Goal: Task Accomplishment & Management: Complete application form

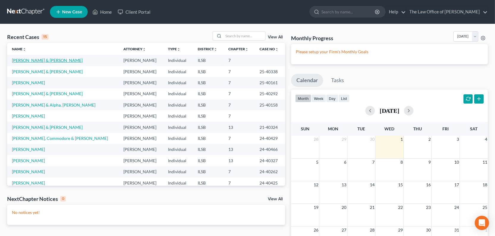
click at [47, 66] on td "[PERSON_NAME] & [PERSON_NAME]" at bounding box center [62, 60] width 111 height 11
click at [68, 63] on link "[PERSON_NAME] & [PERSON_NAME]" at bounding box center [47, 60] width 71 height 5
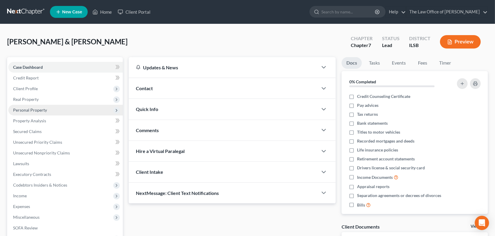
click at [32, 112] on span "Personal Property" at bounding box center [30, 109] width 34 height 5
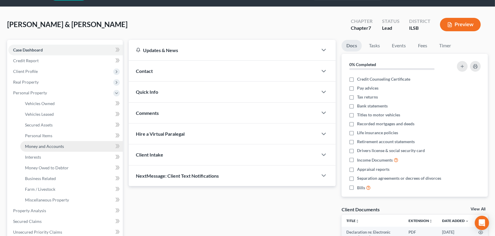
scroll to position [27, 0]
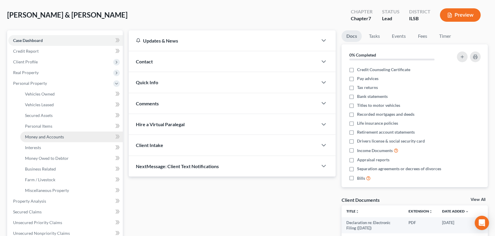
click at [47, 139] on span "Money and Accounts" at bounding box center [44, 136] width 39 height 5
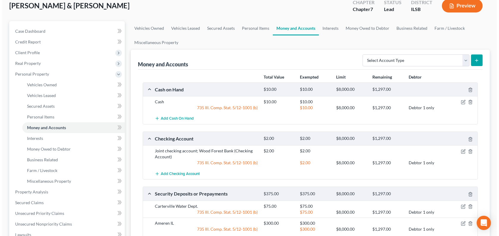
scroll to position [108, 0]
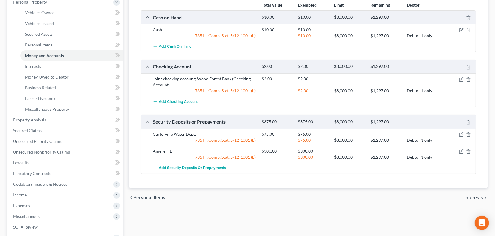
click at [452, 82] on div at bounding box center [458, 79] width 36 height 6
click at [459, 82] on icon "button" at bounding box center [461, 79] width 5 height 5
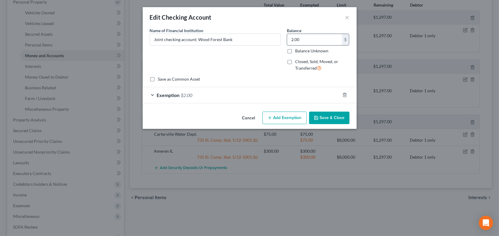
click at [322, 45] on input "2.00" at bounding box center [314, 39] width 55 height 11
type input "13.00"
click at [267, 75] on div "Name of Financial Institution * Joint checking account; Wood Forest Bank" at bounding box center [215, 51] width 137 height 49
click at [157, 98] on span "Exemption" at bounding box center [168, 95] width 23 height 6
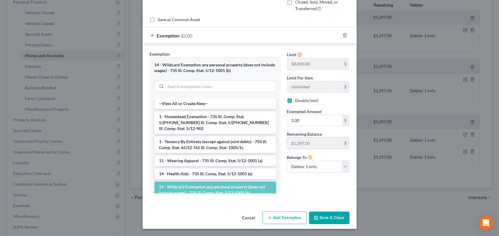
scroll to position [81, 0]
click at [311, 126] on input "2.00" at bounding box center [314, 120] width 55 height 11
click at [301, 115] on input "15.00" at bounding box center [314, 120] width 55 height 11
type input "13.00"
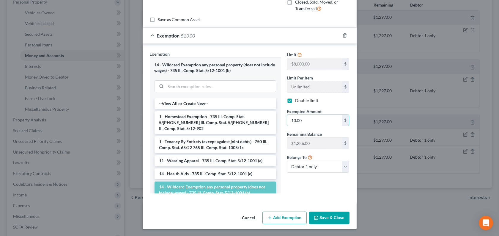
click at [341, 211] on button "Save & Close" at bounding box center [329, 217] width 40 height 12
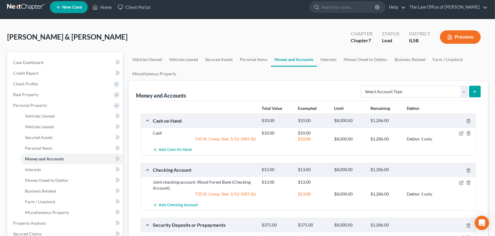
scroll to position [0, 0]
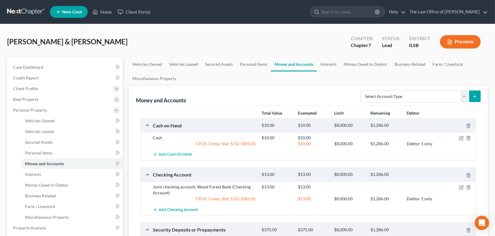
click at [458, 48] on button "Preview" at bounding box center [460, 41] width 41 height 13
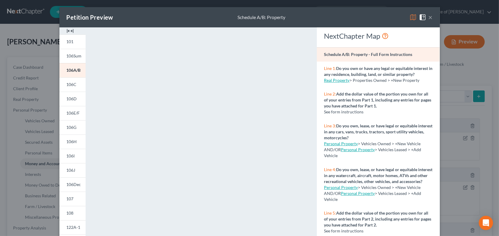
click at [67, 34] on img at bounding box center [70, 30] width 7 height 7
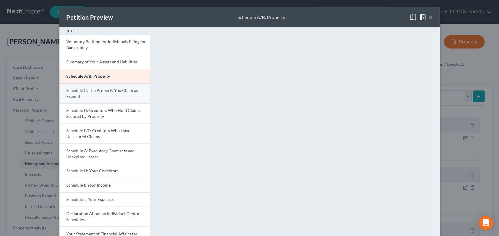
click at [59, 103] on link "Schedule C: The Property You Claim as Exempt" at bounding box center [104, 93] width 91 height 20
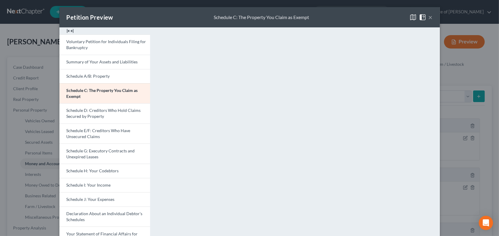
click at [433, 21] on button "×" at bounding box center [431, 17] width 4 height 7
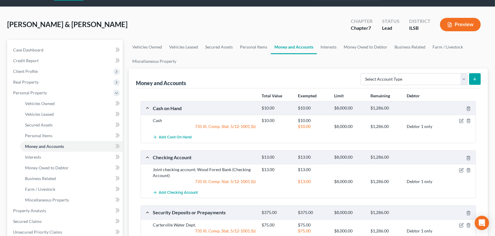
scroll to position [27, 0]
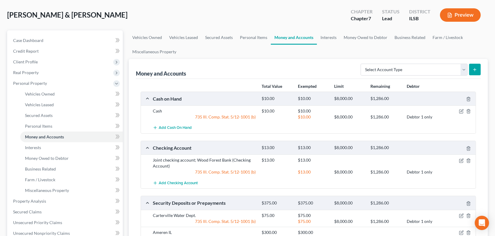
click at [462, 22] on button "Preview" at bounding box center [460, 14] width 41 height 13
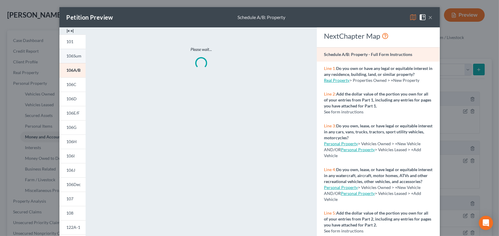
click at [59, 63] on link "106Sum" at bounding box center [72, 56] width 26 height 14
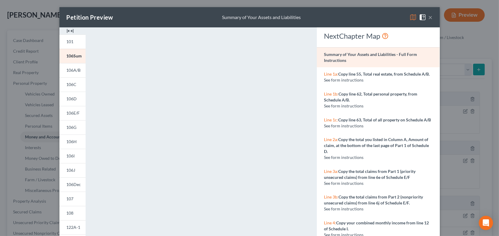
click at [433, 21] on button "×" at bounding box center [431, 17] width 4 height 7
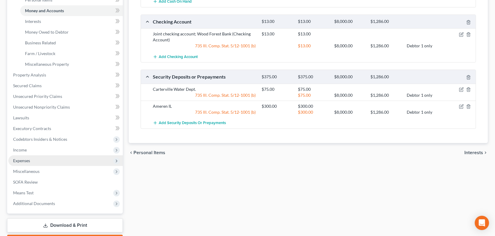
scroll to position [189, 0]
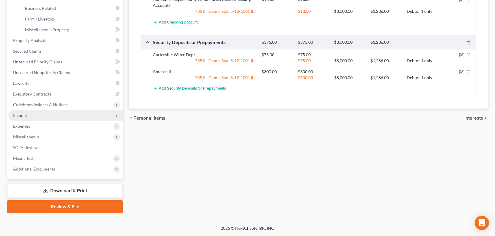
click at [27, 118] on span "Income" at bounding box center [20, 115] width 14 height 5
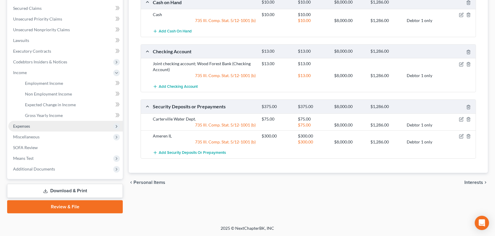
click at [28, 123] on span "Expenses" at bounding box center [21, 125] width 17 height 5
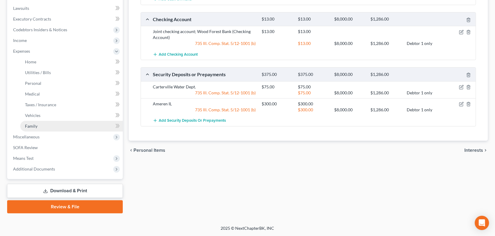
click at [45, 131] on link "Family" at bounding box center [71, 126] width 103 height 11
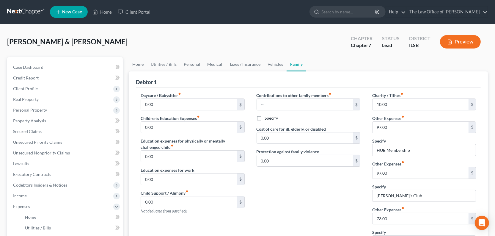
scroll to position [162, 0]
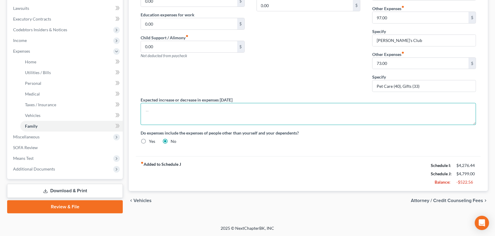
click at [208, 125] on textarea at bounding box center [308, 114] width 335 height 22
type textarea "h"
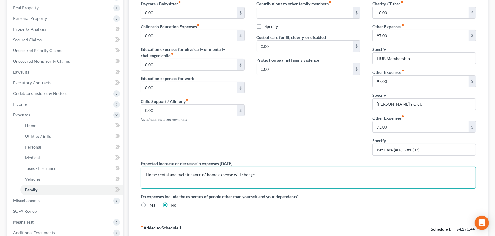
scroll to position [54, 0]
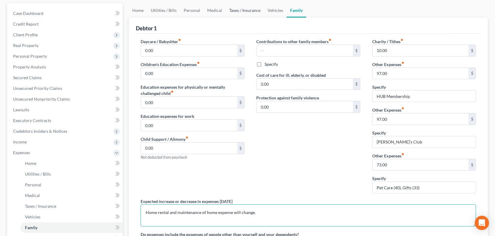
type textarea "Home rental and maintenance of home expense will change."
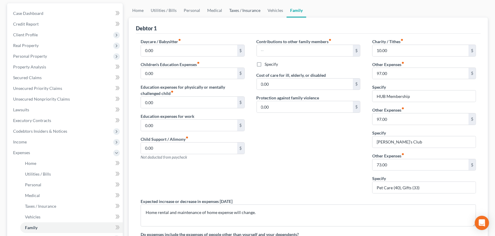
click at [264, 18] on link "Taxes / Insurance" at bounding box center [245, 10] width 38 height 14
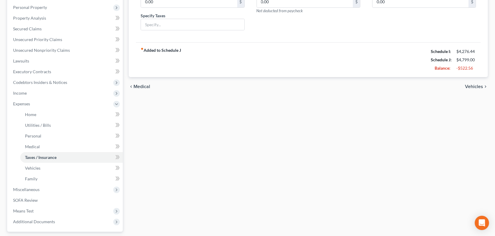
scroll to position [189, 0]
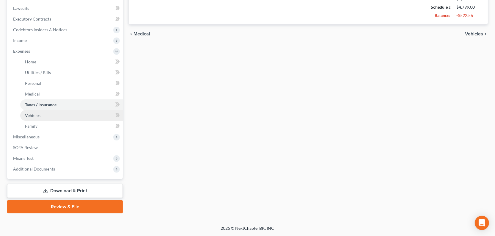
click at [37, 118] on span "Vehicles" at bounding box center [32, 115] width 15 height 5
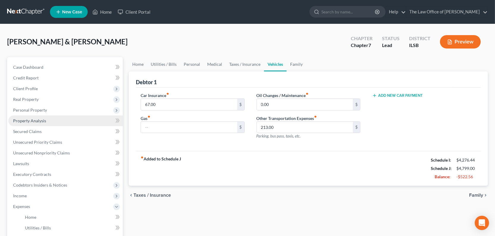
click at [46, 123] on span "Property Analysis" at bounding box center [29, 120] width 33 height 5
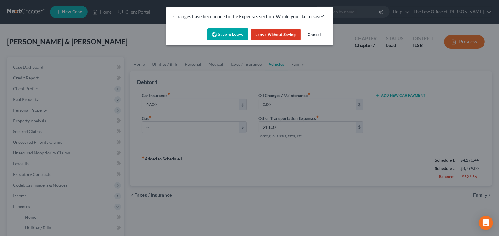
click at [232, 41] on button "Save & Leave" at bounding box center [227, 34] width 41 height 12
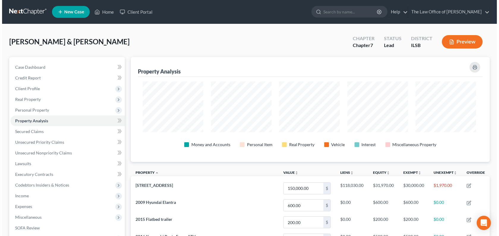
scroll to position [117, 356]
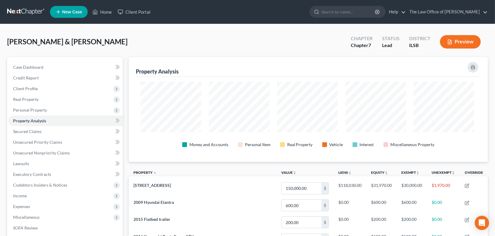
click at [455, 48] on button "Preview" at bounding box center [460, 41] width 41 height 13
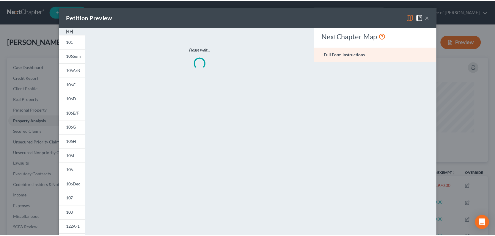
scroll to position [118, 359]
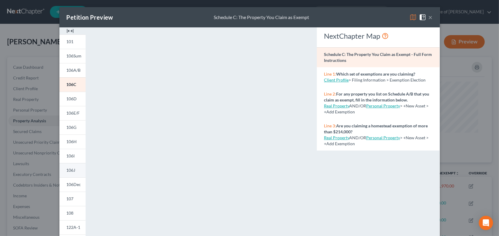
click at [67, 172] on span "106J" at bounding box center [71, 169] width 9 height 5
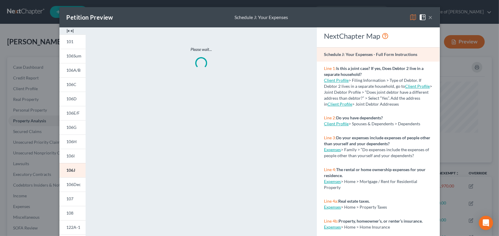
click at [67, 34] on img at bounding box center [70, 30] width 7 height 7
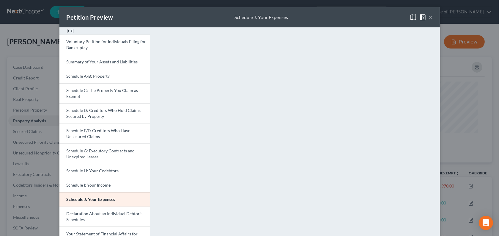
drag, startPoint x: 137, startPoint y: 97, endPoint x: 471, endPoint y: 22, distance: 342.0
click at [433, 21] on div "×" at bounding box center [421, 17] width 23 height 7
click at [433, 21] on button "×" at bounding box center [431, 17] width 4 height 7
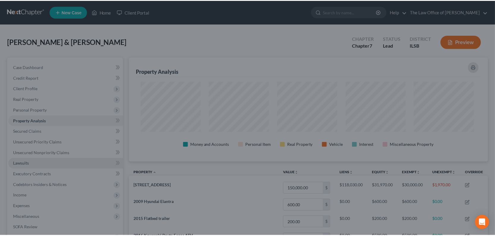
scroll to position [0, 0]
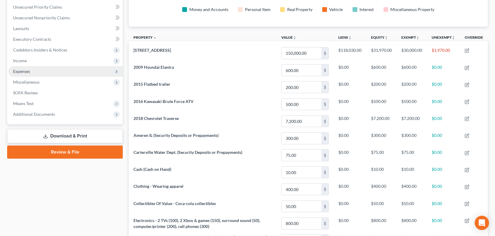
click at [46, 77] on span "Expenses" at bounding box center [65, 71] width 114 height 11
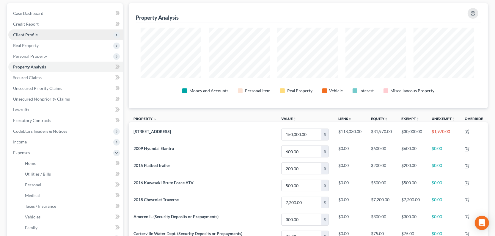
click at [35, 37] on span "Client Profile" at bounding box center [25, 34] width 25 height 5
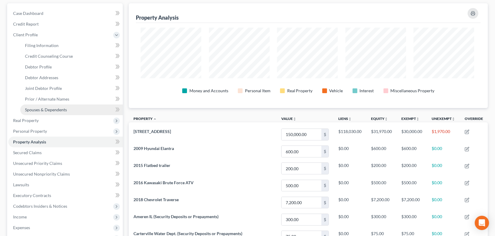
click at [50, 112] on span "Spouses & Dependents" at bounding box center [46, 109] width 42 height 5
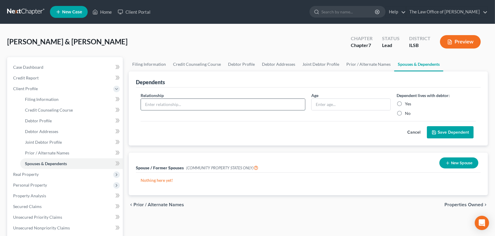
click at [187, 110] on input "text" at bounding box center [223, 104] width 164 height 11
type input "Son"
type input "20"
click at [405, 107] on label "Yes" at bounding box center [408, 104] width 6 height 6
click at [407, 105] on input "Yes" at bounding box center [409, 103] width 4 height 4
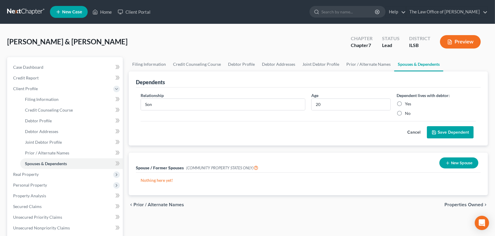
radio input "true"
click at [427, 139] on button "Save Dependent" at bounding box center [450, 132] width 47 height 12
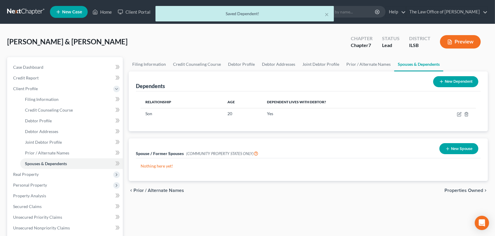
click at [433, 87] on button "New Dependent" at bounding box center [455, 81] width 45 height 11
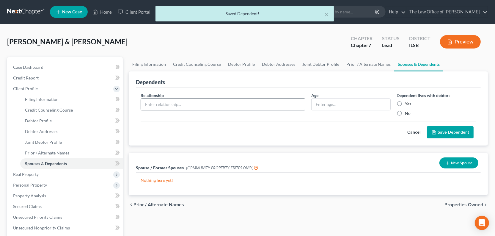
click at [171, 110] on input "text" at bounding box center [223, 104] width 164 height 11
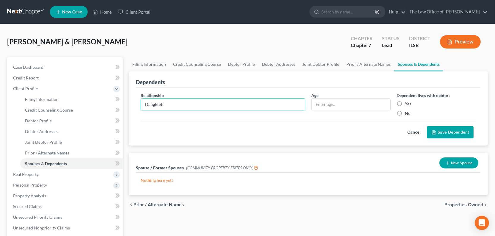
type input "Daughter"
click at [335, 110] on input "text" at bounding box center [350, 104] width 79 height 11
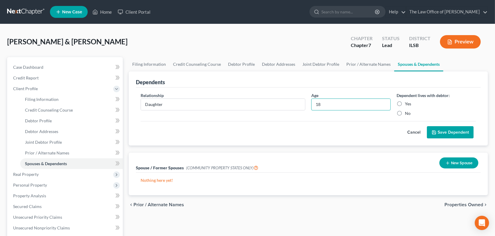
type input "18"
click at [334, 121] on div "Relationship * Daughter Age [DEMOGRAPHIC_DATA] Dependent lives with debtor: Yes…" at bounding box center [308, 106] width 341 height 29
click at [405, 107] on label "Yes" at bounding box center [408, 104] width 6 height 6
click at [407, 105] on input "Yes" at bounding box center [409, 103] width 4 height 4
radio input "true"
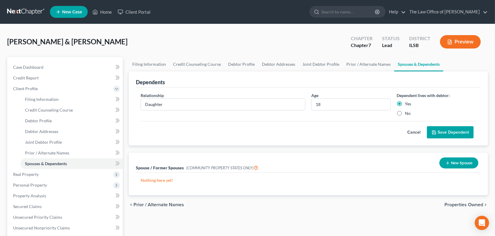
click at [427, 139] on button "Save Dependent" at bounding box center [450, 132] width 47 height 12
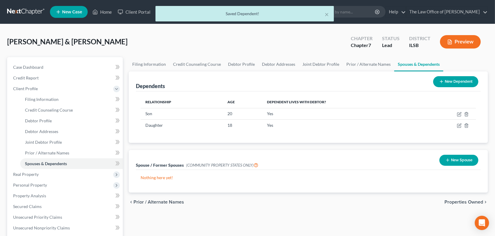
click at [457, 48] on button "Preview" at bounding box center [460, 41] width 41 height 13
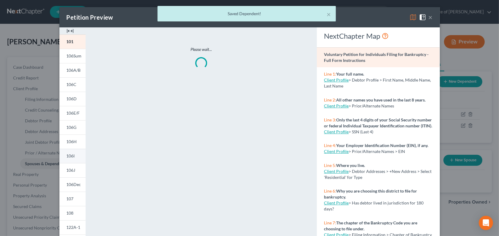
click at [67, 158] on span "106I" at bounding box center [71, 155] width 8 height 5
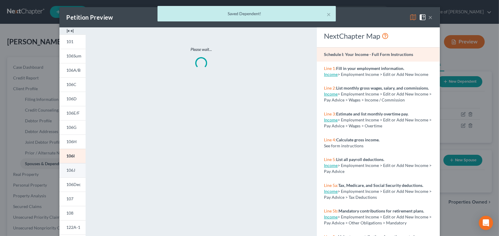
click at [59, 177] on link "106J" at bounding box center [72, 170] width 26 height 14
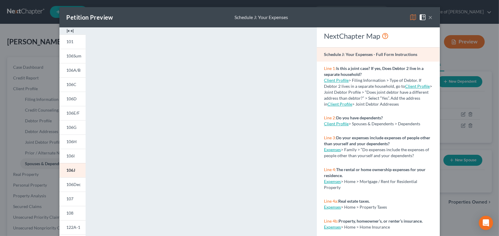
click at [67, 34] on img at bounding box center [70, 30] width 7 height 7
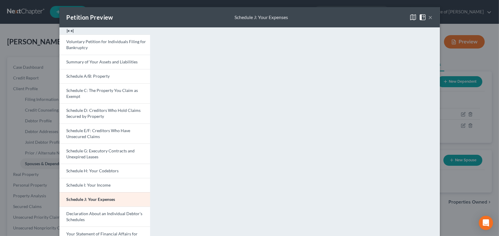
click at [433, 21] on button "×" at bounding box center [431, 17] width 4 height 7
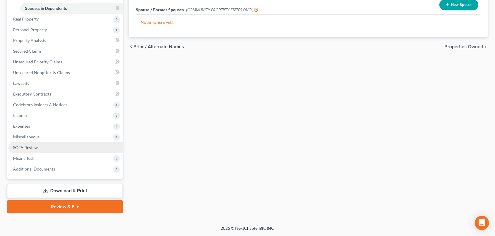
scroll to position [170, 0]
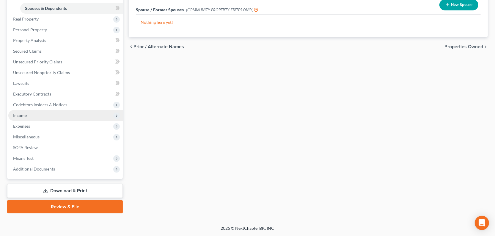
click at [27, 118] on span "Income" at bounding box center [20, 115] width 14 height 5
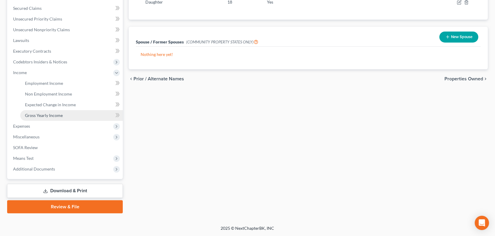
click at [47, 118] on span "Gross Yearly Income" at bounding box center [44, 115] width 38 height 5
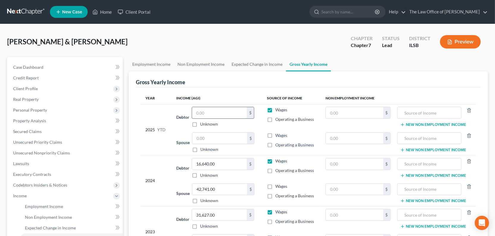
click at [208, 118] on input "text" at bounding box center [219, 112] width 55 height 11
type input "4,684.00"
click at [212, 144] on input "text" at bounding box center [219, 138] width 55 height 11
type input "32,500.00"
click at [286, 71] on link "Expected Change in Income" at bounding box center [257, 64] width 58 height 14
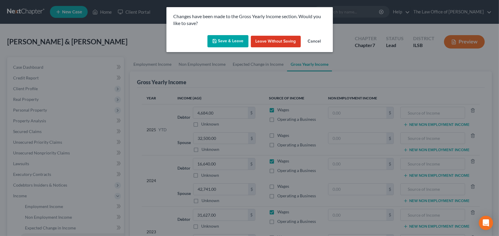
click at [230, 48] on button "Save & Leave" at bounding box center [227, 41] width 41 height 12
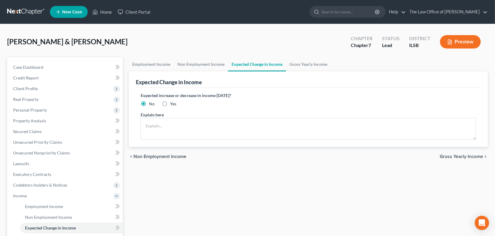
click at [449, 48] on button "Preview" at bounding box center [460, 41] width 41 height 13
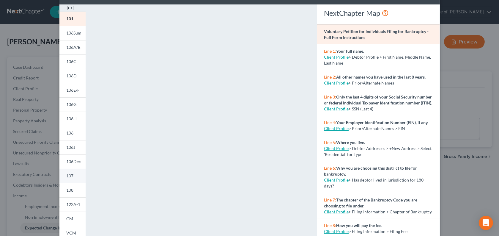
scroll to position [54, 0]
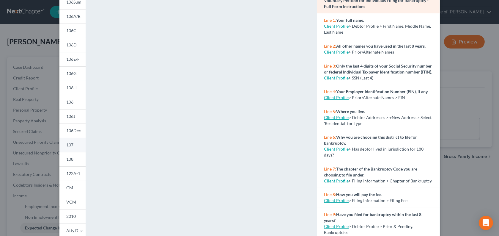
click at [67, 147] on span "107" at bounding box center [70, 144] width 7 height 5
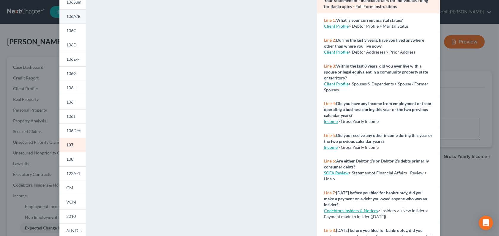
scroll to position [27, 0]
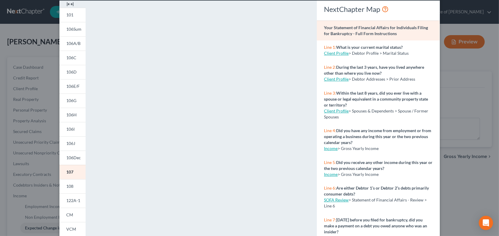
click at [67, 8] on img at bounding box center [70, 4] width 7 height 7
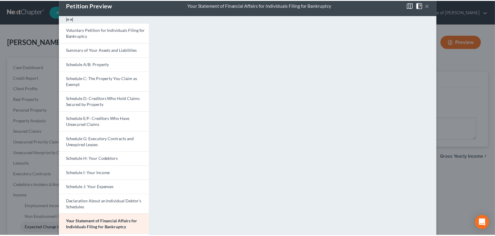
scroll to position [0, 0]
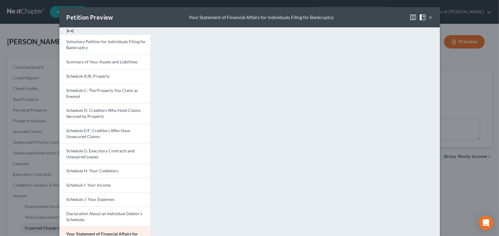
click at [433, 19] on button "×" at bounding box center [431, 17] width 4 height 7
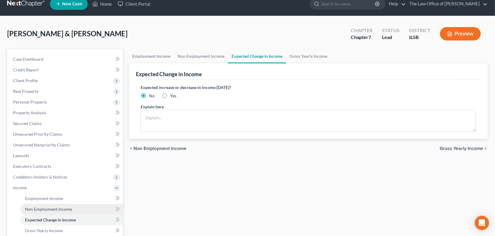
scroll to position [189, 0]
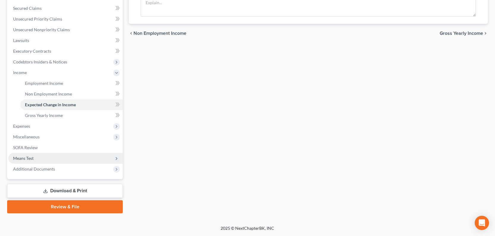
click at [48, 162] on span "Means Test" at bounding box center [65, 158] width 114 height 11
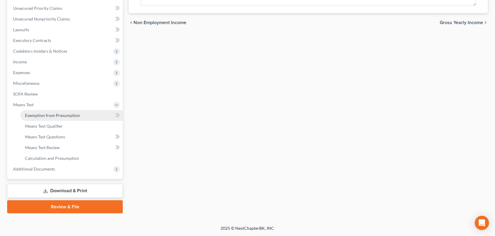
click at [53, 118] on span "Exemption from Presumption" at bounding box center [52, 115] width 55 height 5
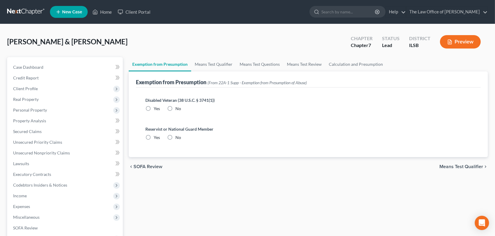
radio input "true"
drag, startPoint x: 227, startPoint y: 82, endPoint x: 230, endPoint y: 81, distance: 3.2
click at [228, 71] on link "Means Test Qualifier" at bounding box center [213, 64] width 45 height 14
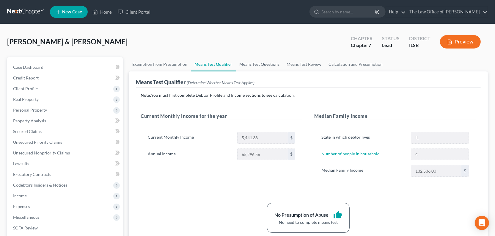
click at [283, 71] on link "Means Test Questions" at bounding box center [259, 64] width 47 height 14
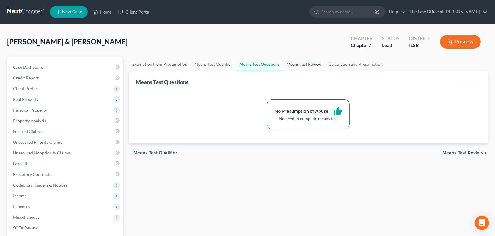
click at [325, 71] on link "Means Test Review" at bounding box center [304, 64] width 42 height 14
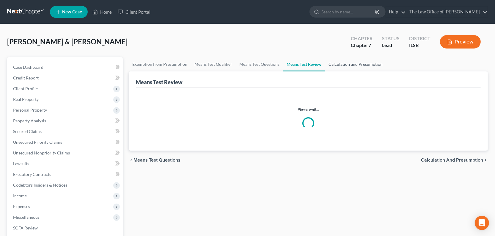
click at [386, 71] on link "Calculation and Presumption" at bounding box center [355, 64] width 61 height 14
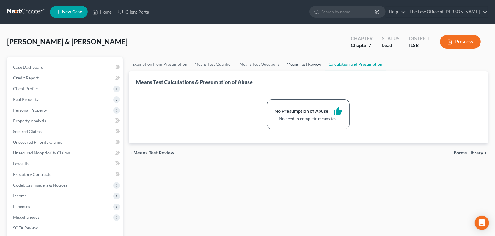
click at [325, 71] on link "Means Test Review" at bounding box center [304, 64] width 42 height 14
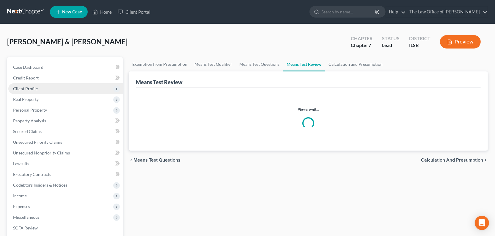
click at [33, 91] on span "Client Profile" at bounding box center [25, 88] width 25 height 5
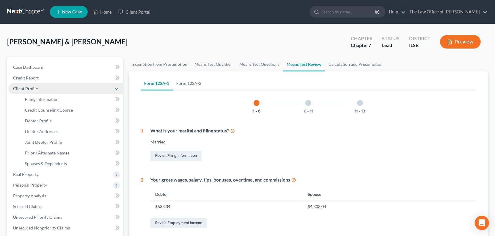
click at [33, 91] on span "Client Profile" at bounding box center [25, 88] width 25 height 5
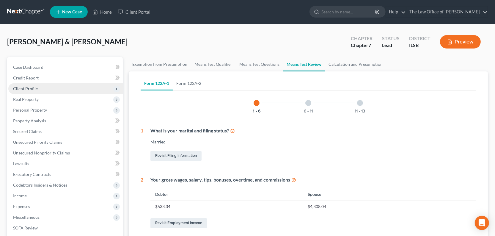
click at [33, 91] on span "Client Profile" at bounding box center [25, 88] width 25 height 5
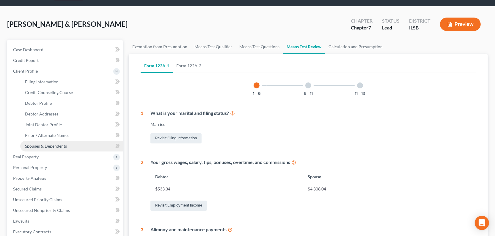
scroll to position [27, 0]
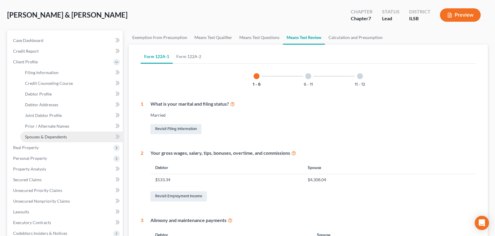
click at [41, 139] on span "Spouses & Dependents" at bounding box center [46, 136] width 42 height 5
